Goal: Register for event/course

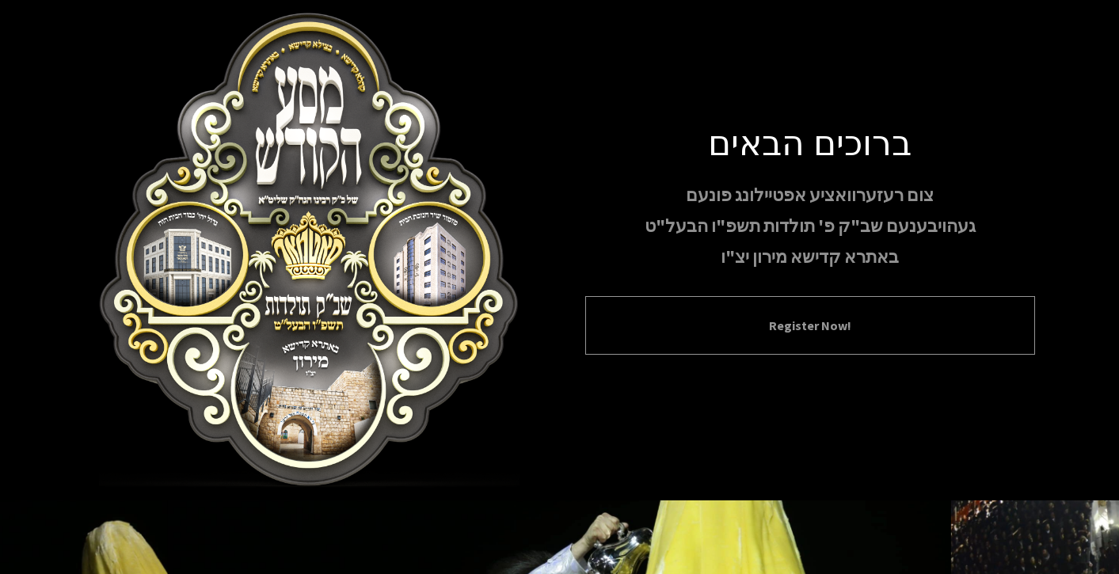
click at [742, 345] on div "Register Now!" at bounding box center [810, 325] width 450 height 59
click at [795, 330] on button "Register Now!" at bounding box center [810, 325] width 410 height 19
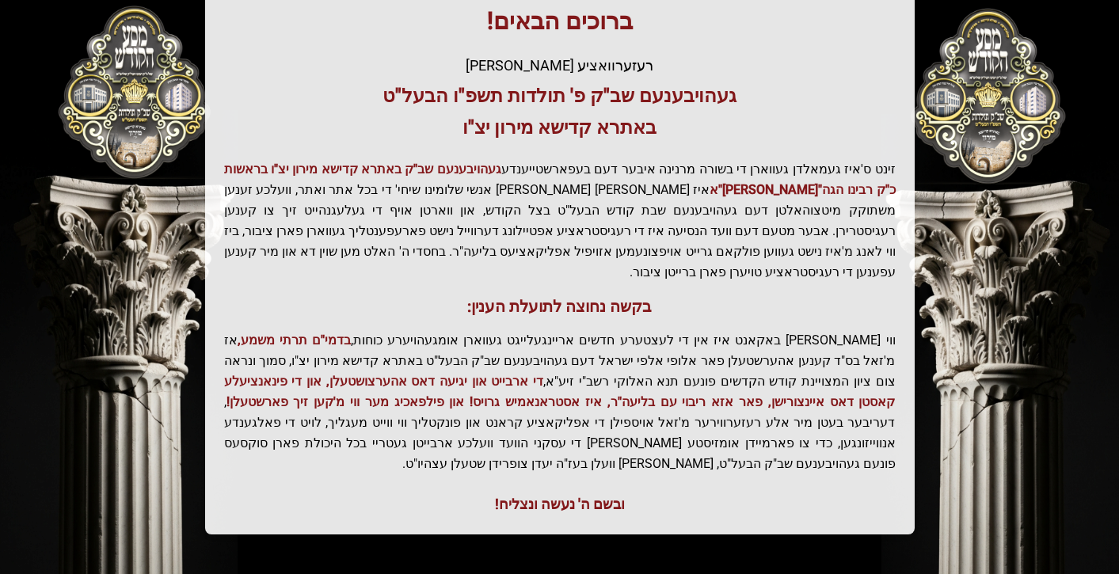
scroll to position [343, 0]
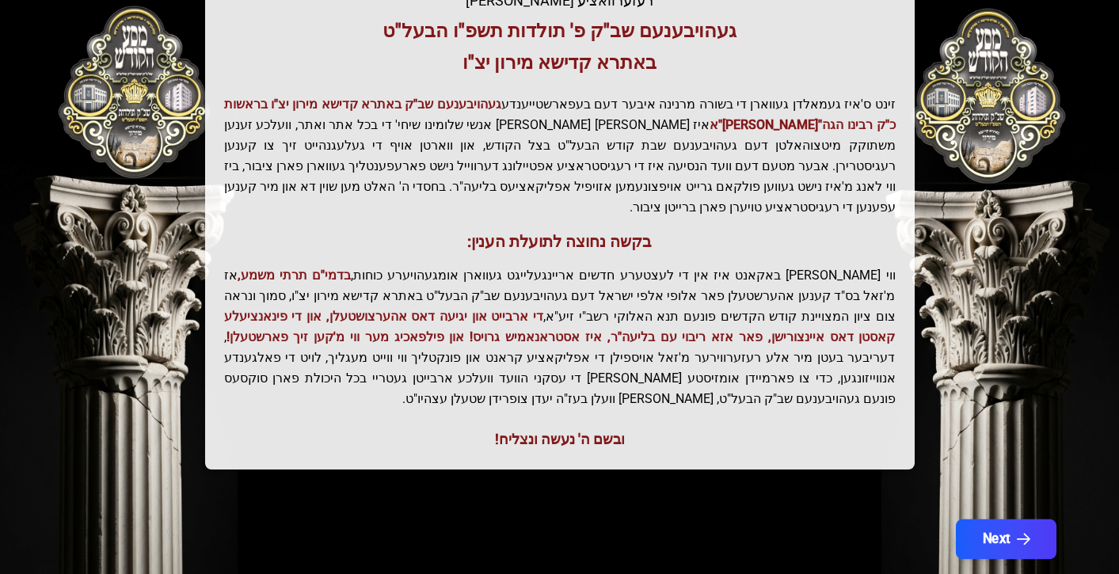
click at [992, 520] on button "Next" at bounding box center [1005, 540] width 101 height 40
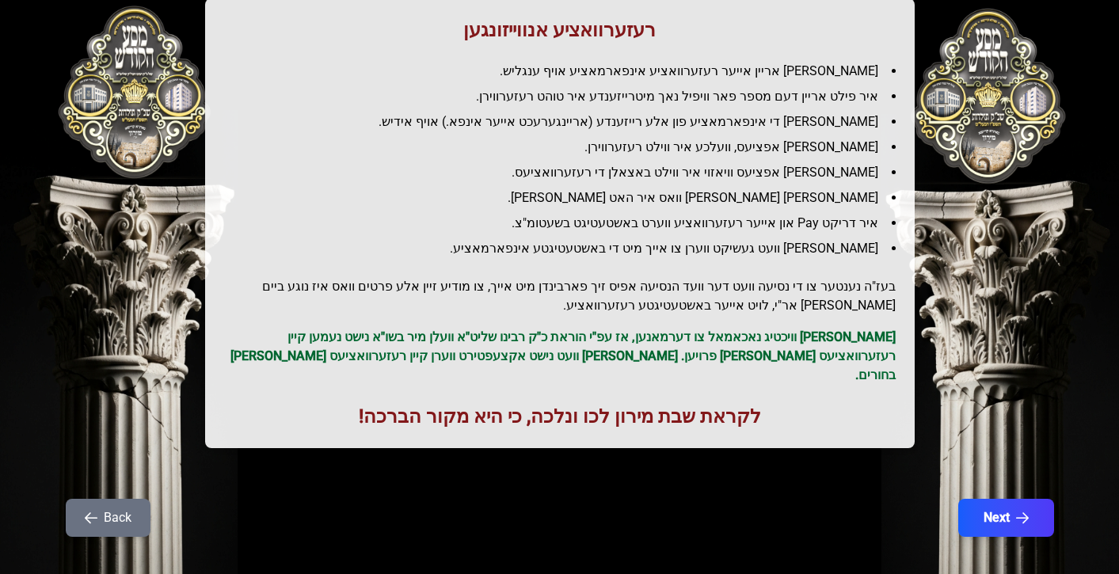
scroll to position [192, 0]
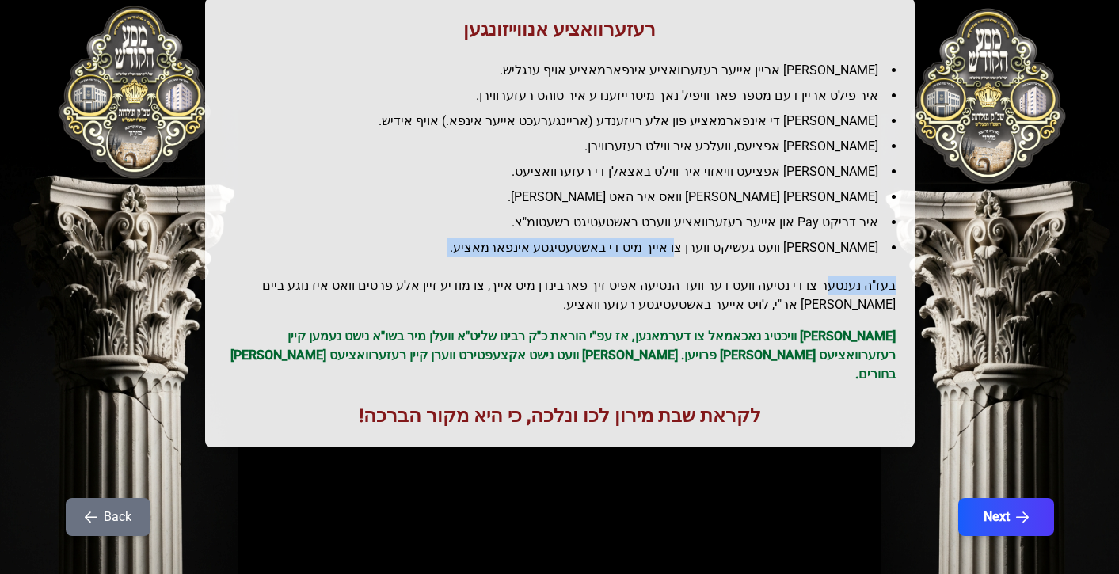
drag, startPoint x: 831, startPoint y: 261, endPoint x: 717, endPoint y: 254, distance: 114.2
click at [717, 254] on div "רעזערוואציע אנווייזונגען איר לייגט אריין אייער רעזערוואציע אינפארמאציע אויף ענג…" at bounding box center [560, 223] width 710 height 450
click at [740, 276] on div "רעזערוואציע אנווייזונגען איר לייגט אריין אייער רעזערוואציע אינפארמאציע אויף ענג…" at bounding box center [560, 223] width 710 height 450
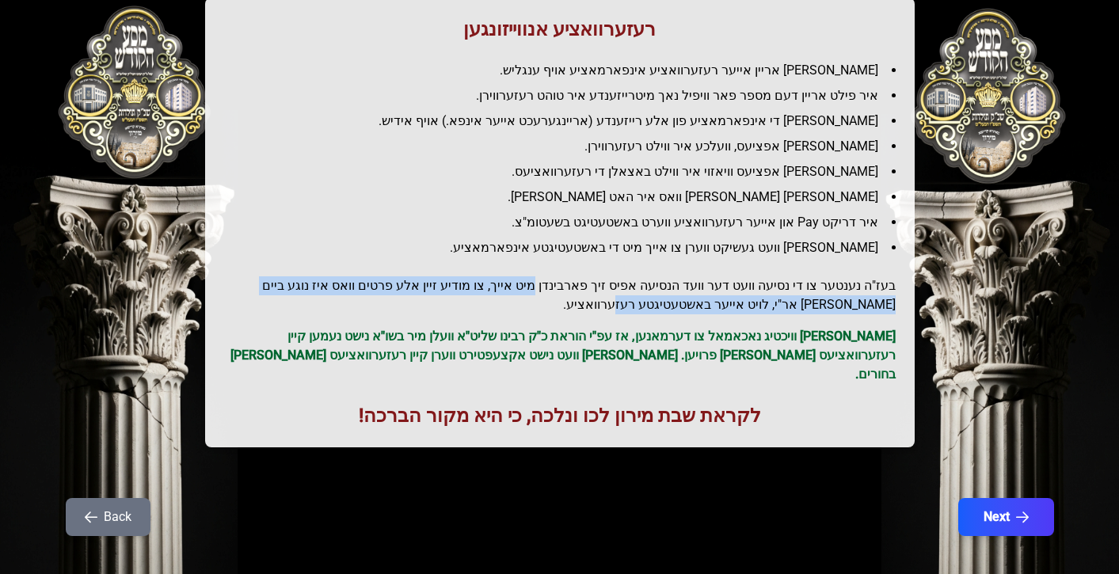
drag, startPoint x: 749, startPoint y: 297, endPoint x: 564, endPoint y: 299, distance: 185.3
click at [562, 295] on h2 "בעז"ה נענטער צו די נסיעה וועט דער וועד הנסיעה אפיס זיך פארבינדן מיט אייך, צו מו…" at bounding box center [560, 295] width 672 height 38
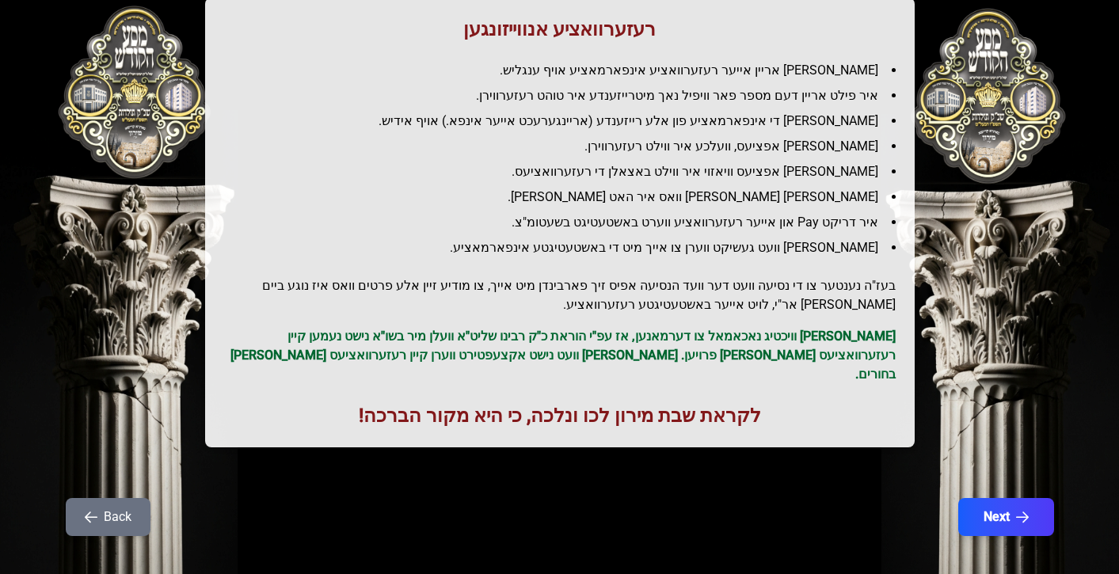
click at [564, 297] on h2 "בעז"ה נענטער צו די נסיעה וועט דער וועד הנסיעה אפיס זיך פארבינדן מיט אייך, צו מו…" at bounding box center [560, 295] width 672 height 38
click at [994, 501] on button "Next" at bounding box center [1005, 517] width 101 height 40
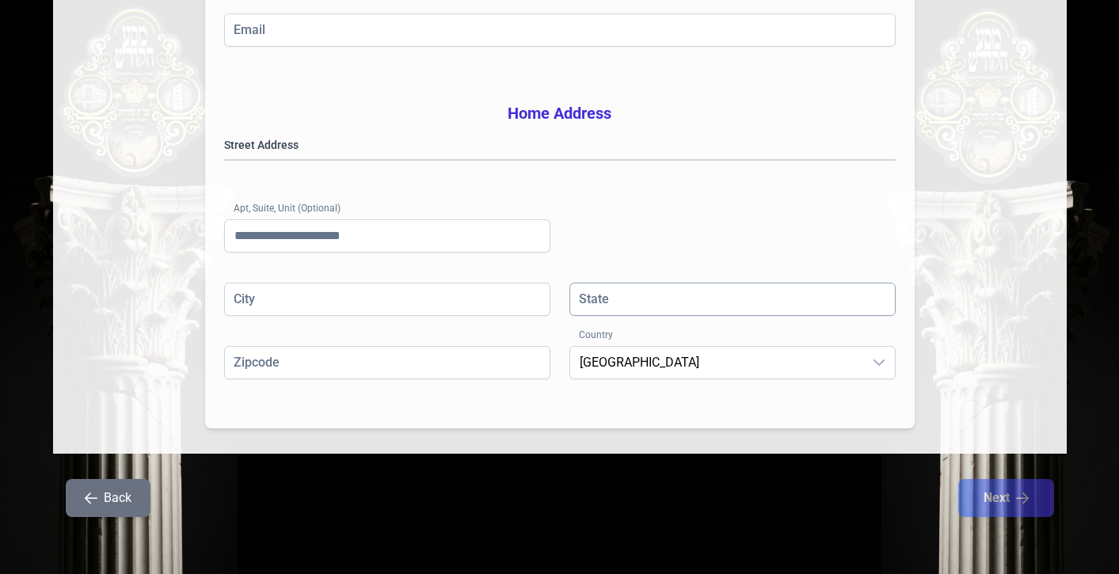
scroll to position [406, 0]
click at [652, 302] on input "State" at bounding box center [732, 299] width 326 height 33
click at [651, 236] on div "Street Address [GEOGRAPHIC_DATA] (Optional)" at bounding box center [560, 210] width 672 height 146
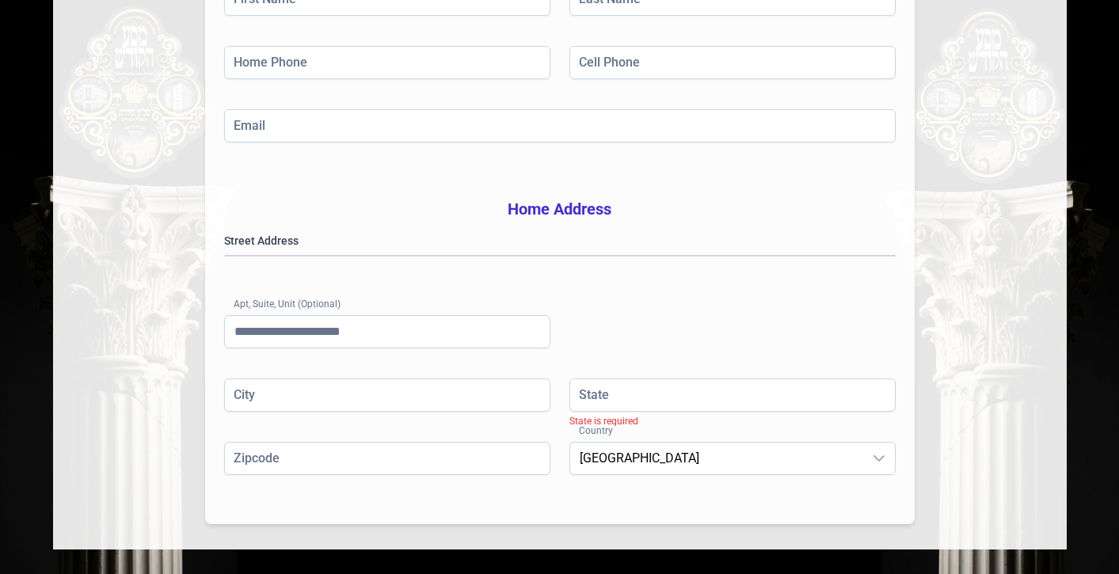
scroll to position [89, 0]
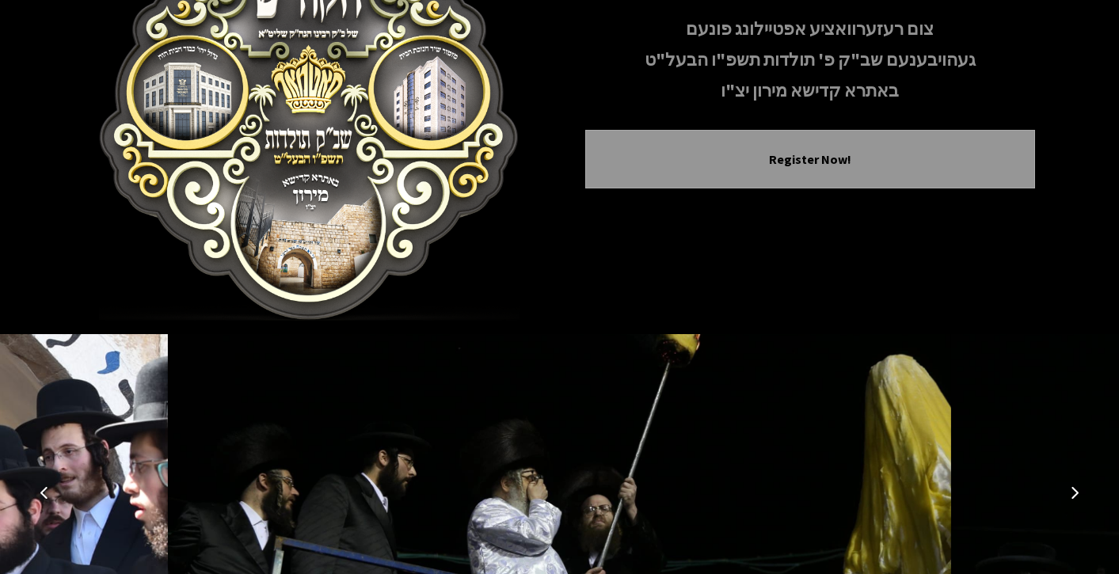
scroll to position [310, 0]
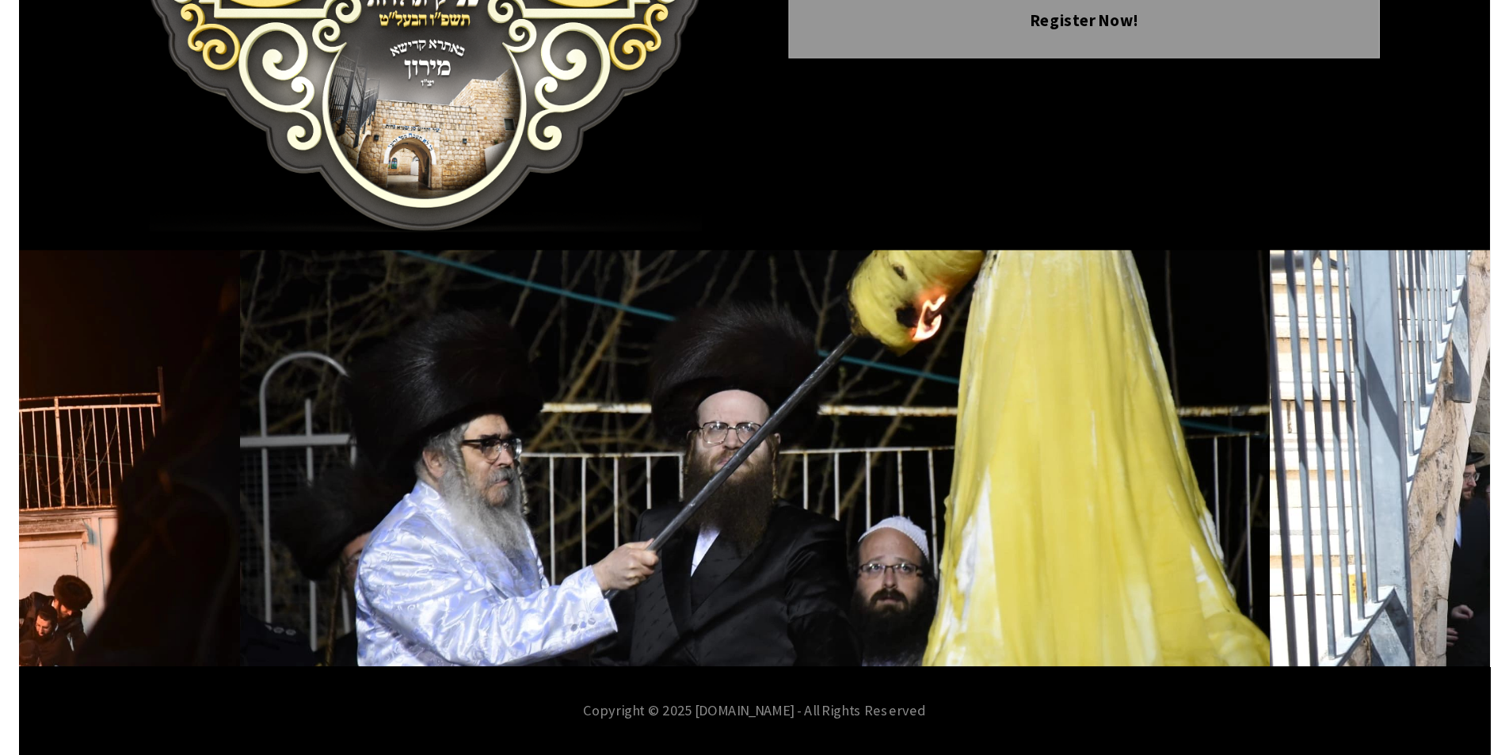
scroll to position [130, 0]
